Goal: Navigation & Orientation: Go to known website

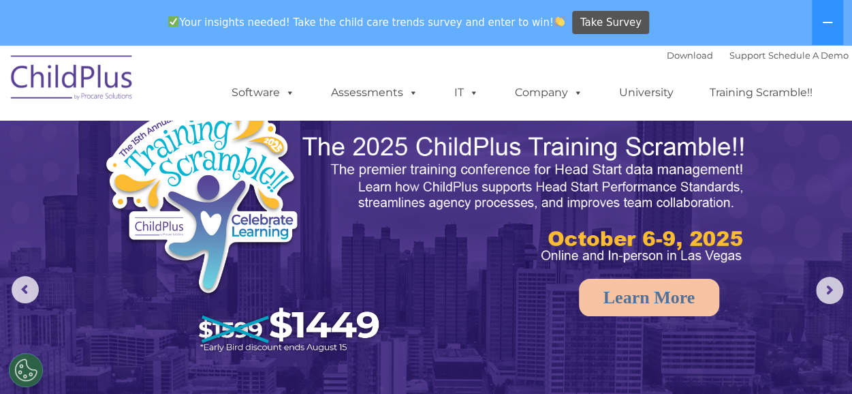
click at [86, 81] on img at bounding box center [72, 80] width 136 height 68
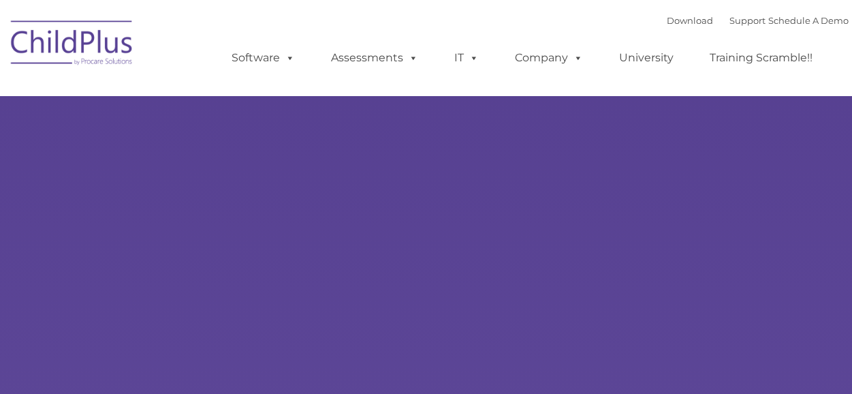
type input ""
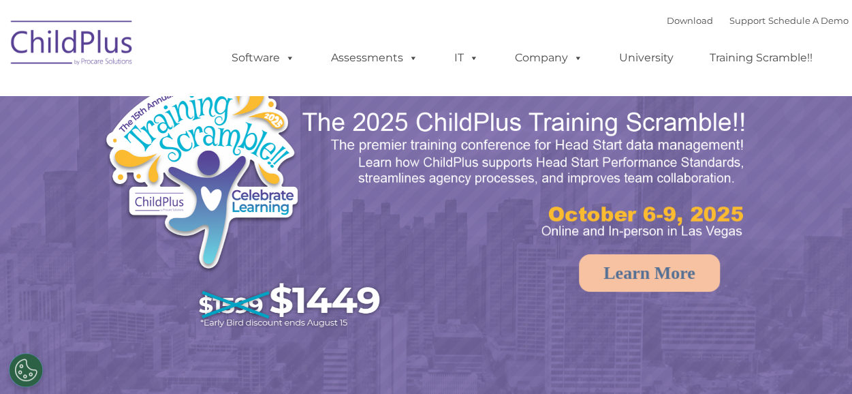
select select "MEDIUM"
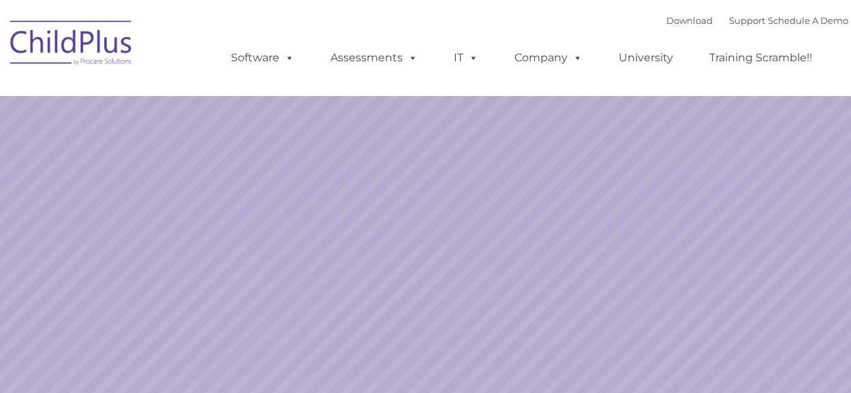
select select "MEDIUM"
